Goal: Navigation & Orientation: Find specific page/section

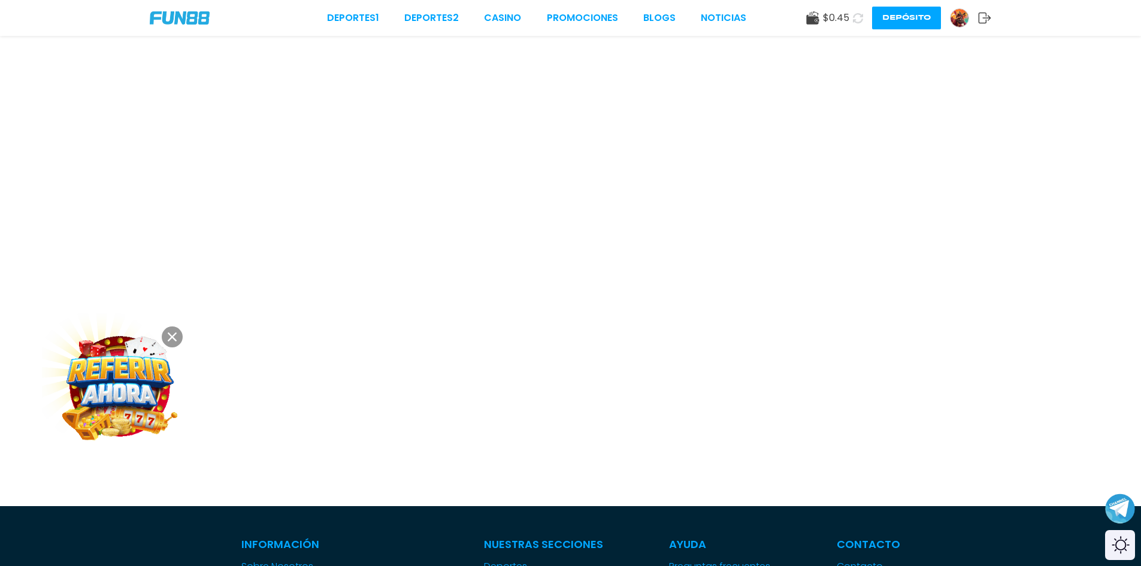
click at [174, 333] on icon at bounding box center [172, 336] width 9 height 9
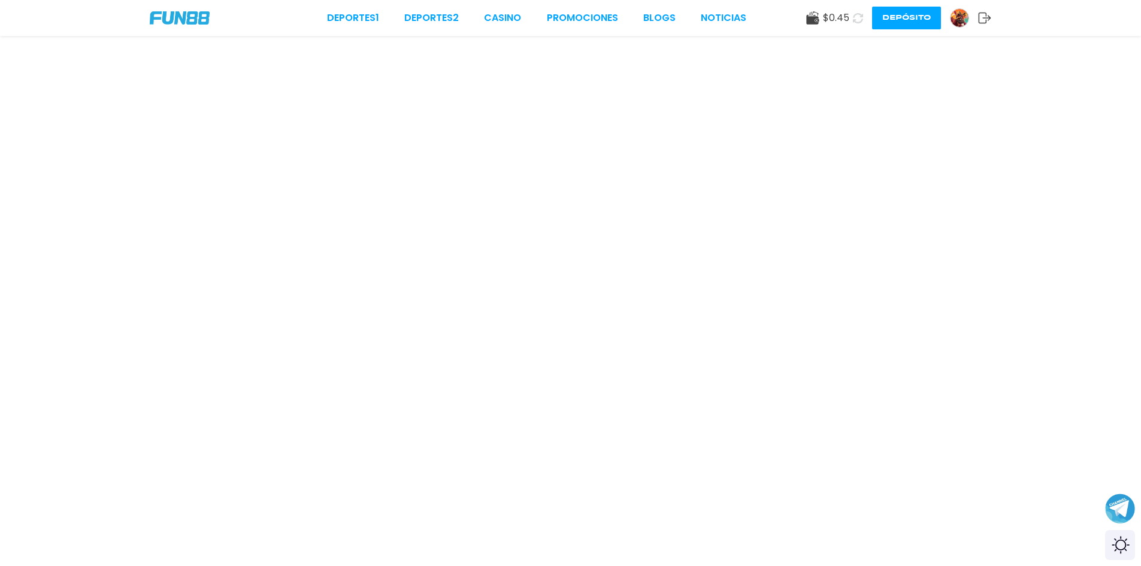
click at [186, 20] on img at bounding box center [180, 17] width 60 height 13
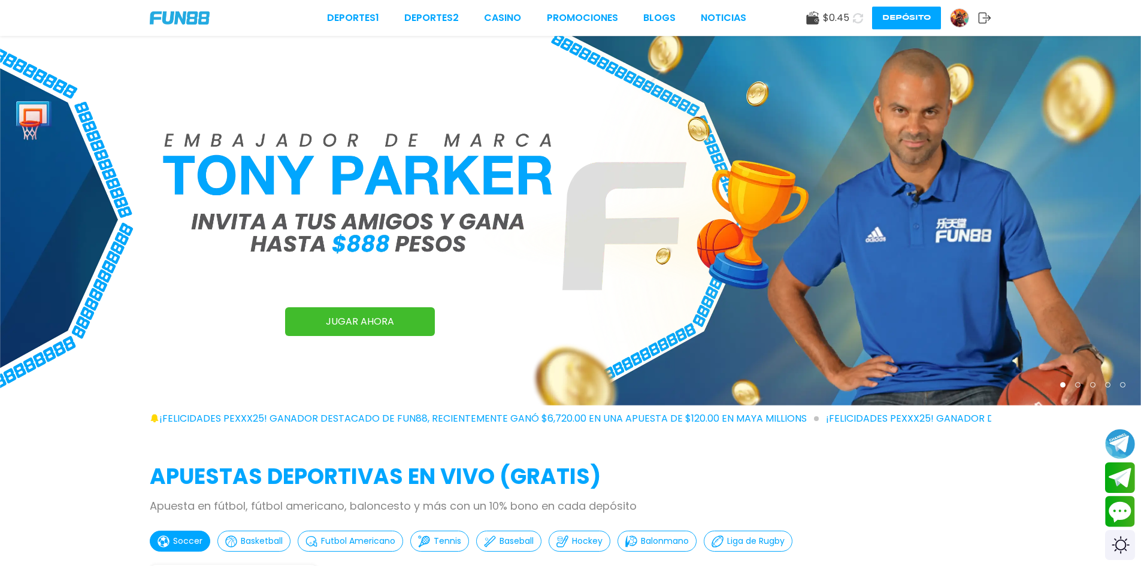
click at [179, 20] on img at bounding box center [180, 17] width 60 height 13
click at [351, 19] on link "Deportes 1" at bounding box center [353, 18] width 52 height 14
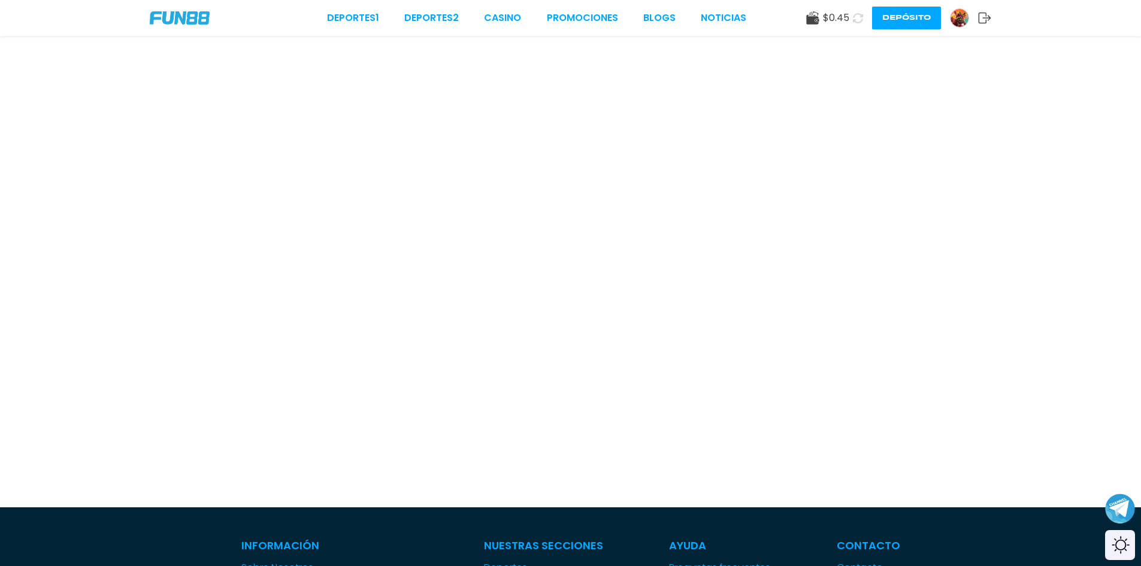
scroll to position [60, 0]
